Goal: Task Accomplishment & Management: Manage account settings

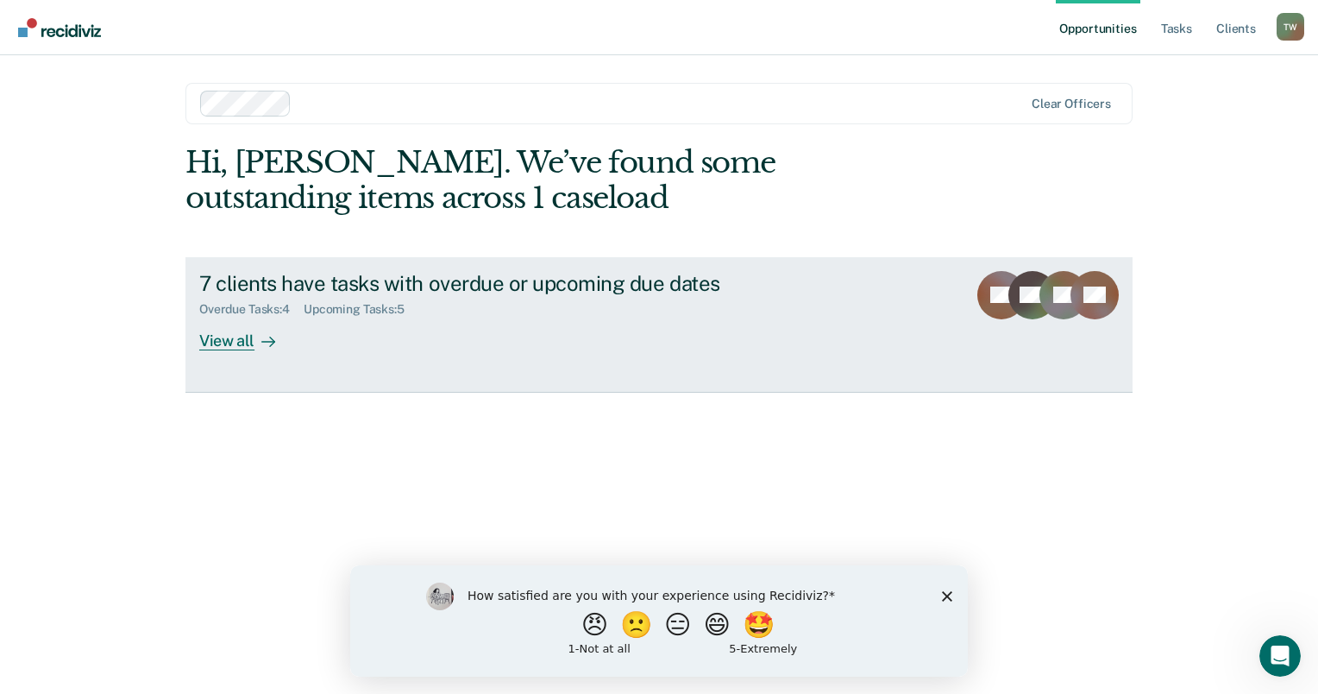
click at [247, 339] on div "View all" at bounding box center [247, 334] width 97 height 34
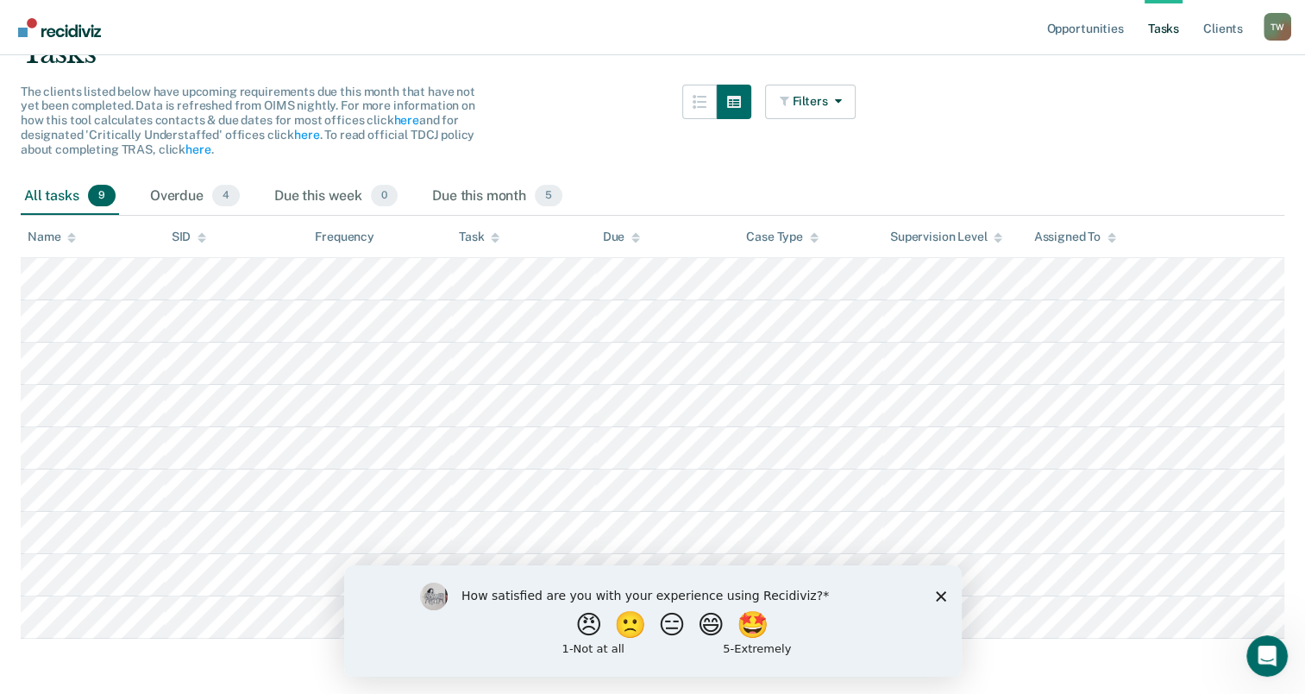
scroll to position [159, 0]
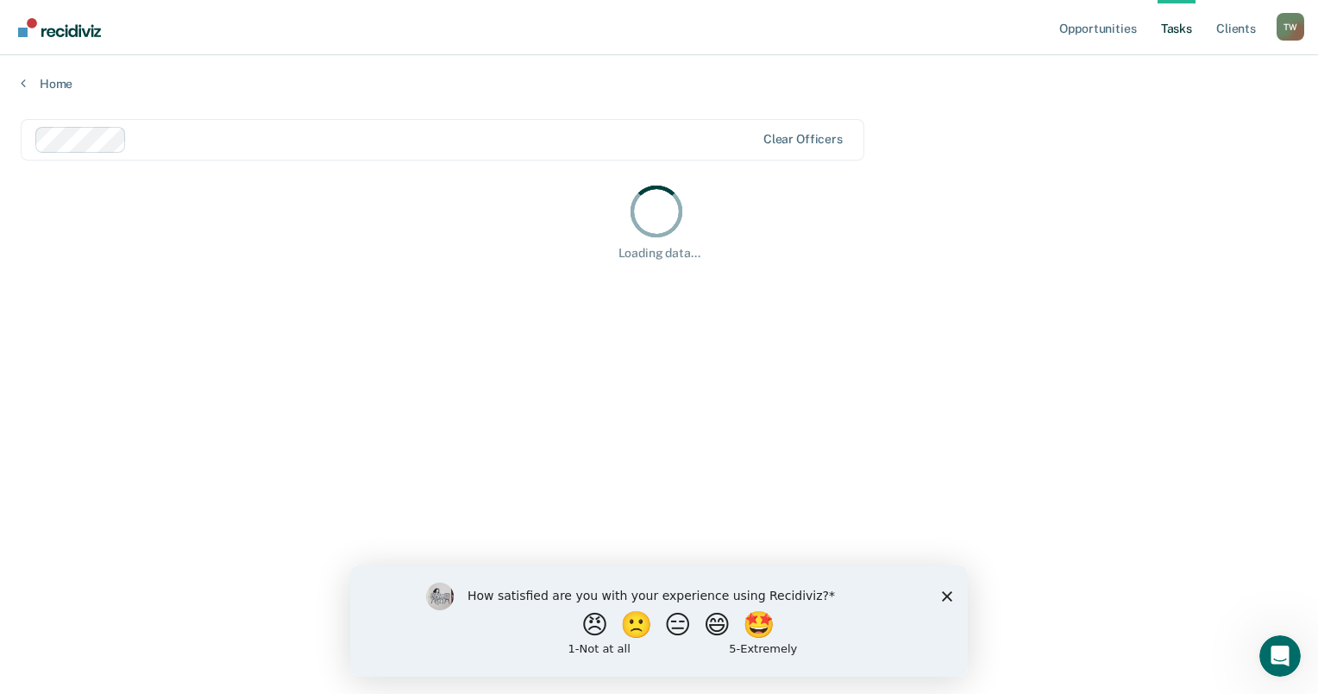
click at [949, 596] on polygon "Close survey" at bounding box center [947, 595] width 10 height 10
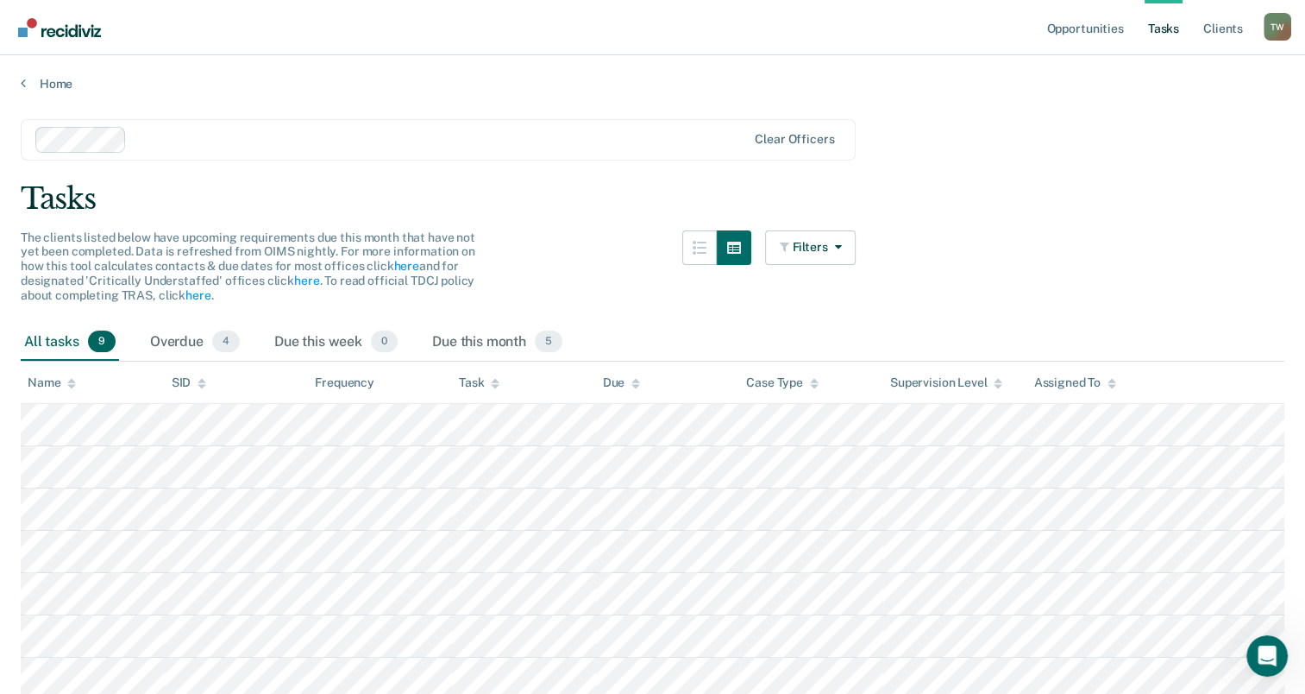
scroll to position [159, 0]
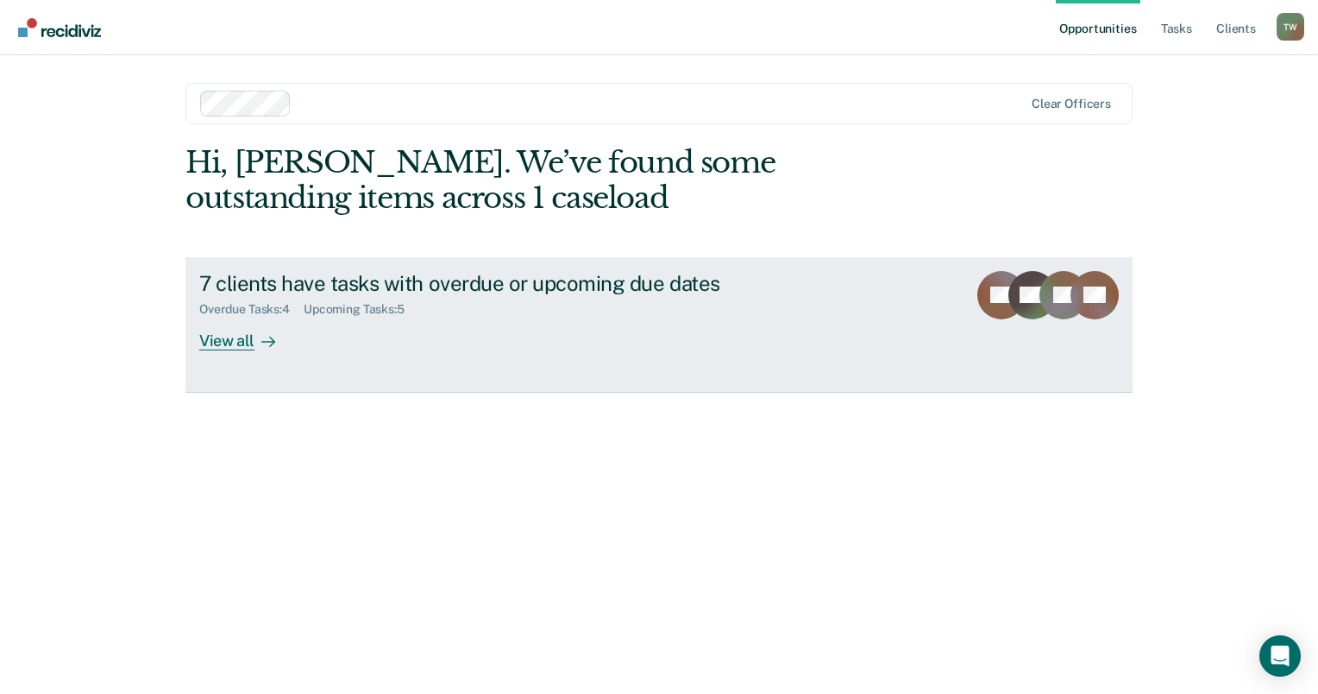
click at [658, 324] on div "7 clients have tasks with overdue or upcoming due dates Overdue Tasks : 4 Upcom…" at bounding box center [522, 310] width 647 height 79
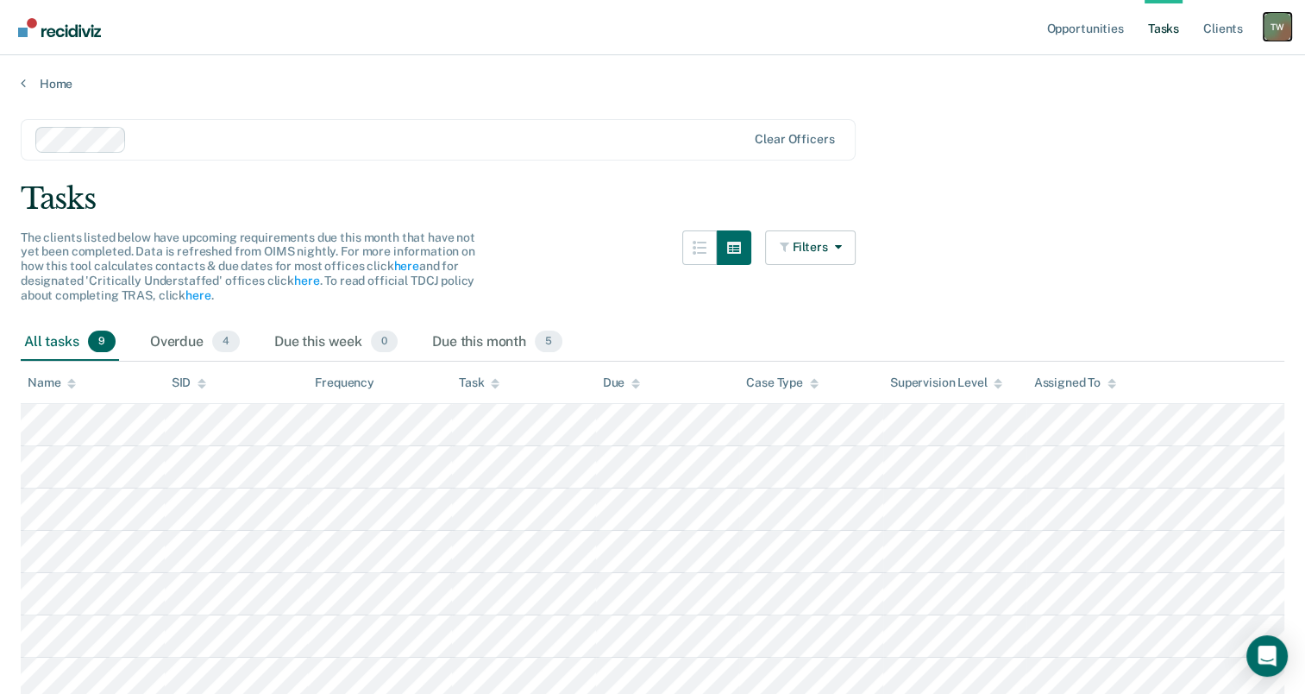
click at [1268, 26] on div "T W" at bounding box center [1278, 27] width 28 height 28
click at [437, 233] on span "The clients listed below have upcoming requirements due this month that have no…" at bounding box center [248, 266] width 455 height 72
click at [1273, 31] on div "T W" at bounding box center [1278, 27] width 28 height 28
click at [1210, 117] on link "Log Out" at bounding box center [1208, 113] width 139 height 15
